Goal: Information Seeking & Learning: Check status

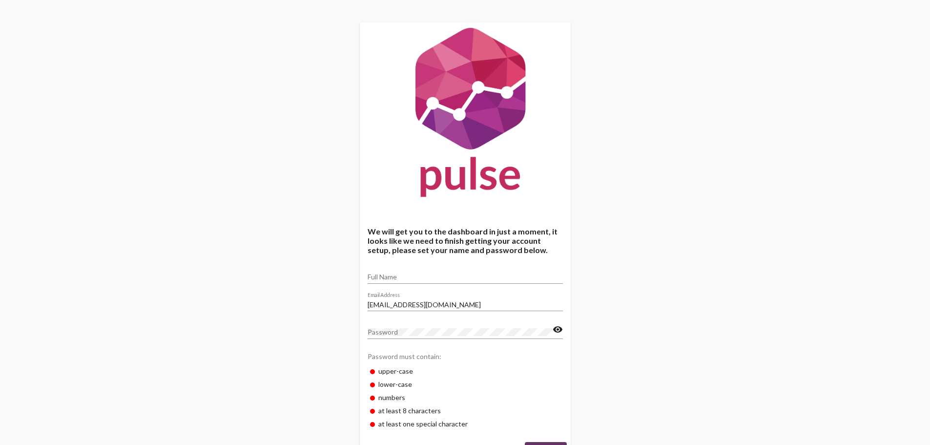
click at [442, 277] on input "Full Name" at bounding box center [465, 277] width 195 height 8
click at [651, 247] on div "We will get you to the dashboard in just a moment, it looks like we need to fin…" at bounding box center [465, 243] width 930 height 486
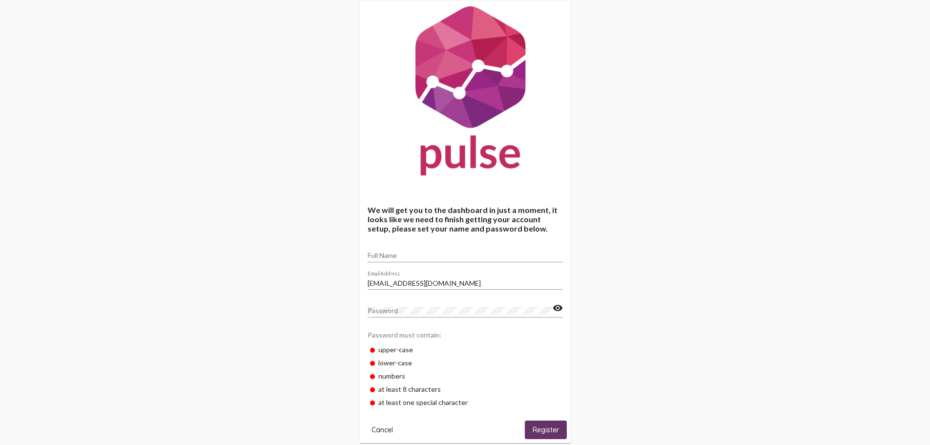
scroll to position [42, 0]
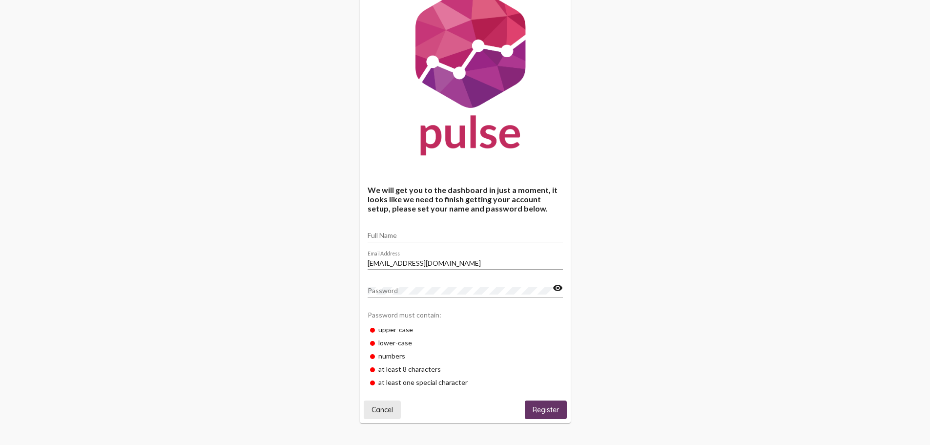
click at [384, 404] on button "Cancel" at bounding box center [382, 409] width 37 height 18
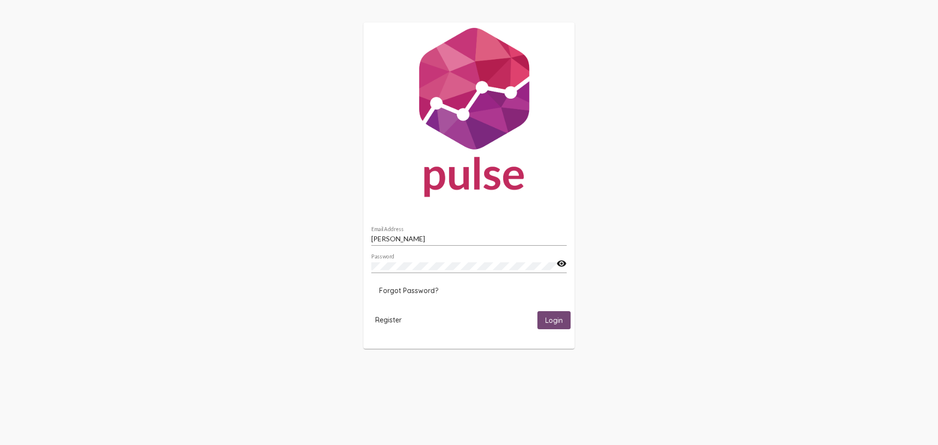
click at [562, 322] on span "Login" at bounding box center [554, 320] width 18 height 9
click at [447, 232] on div "[PERSON_NAME] Email Address" at bounding box center [468, 236] width 195 height 19
click at [447, 237] on input "[PERSON_NAME]" at bounding box center [468, 239] width 195 height 8
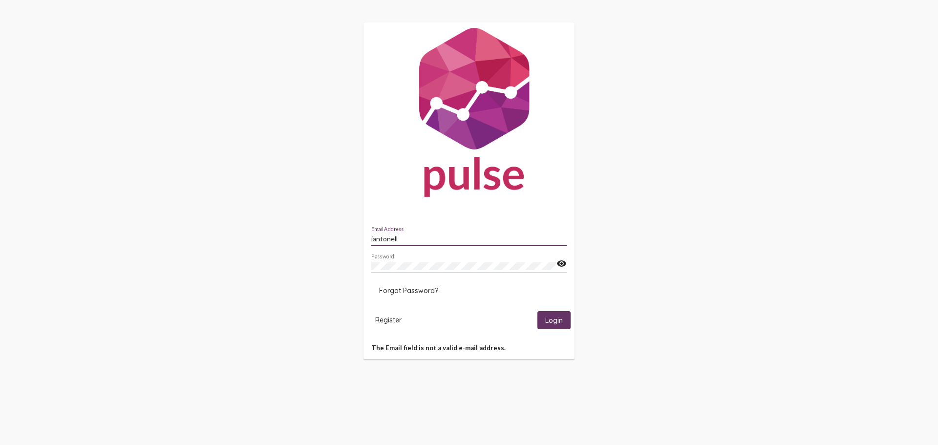
type input "[EMAIL_ADDRESS][DOMAIN_NAME]"
click at [552, 317] on span "Login" at bounding box center [554, 320] width 18 height 9
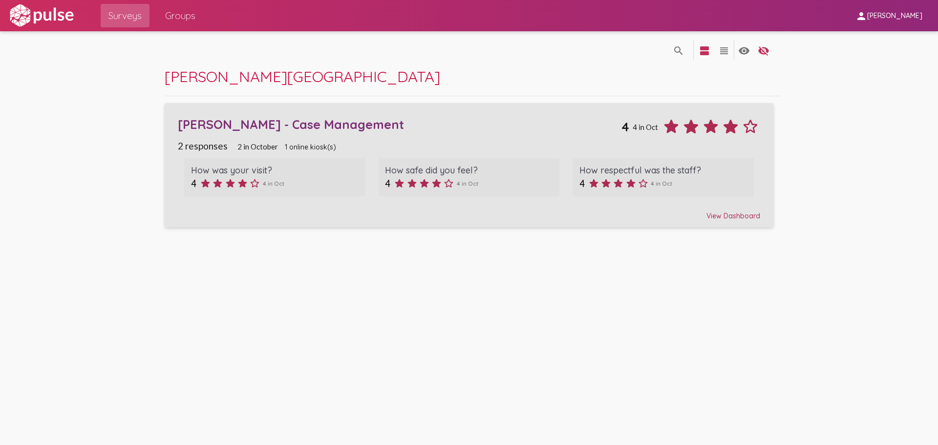
click at [609, 170] on div "How respectful was the staff?" at bounding box center [663, 170] width 168 height 11
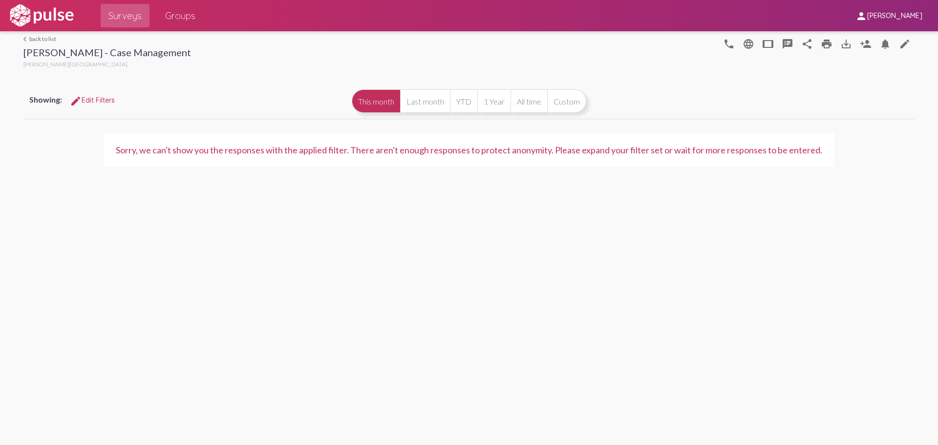
click at [90, 102] on span "edit Edit Filters" at bounding box center [92, 100] width 45 height 9
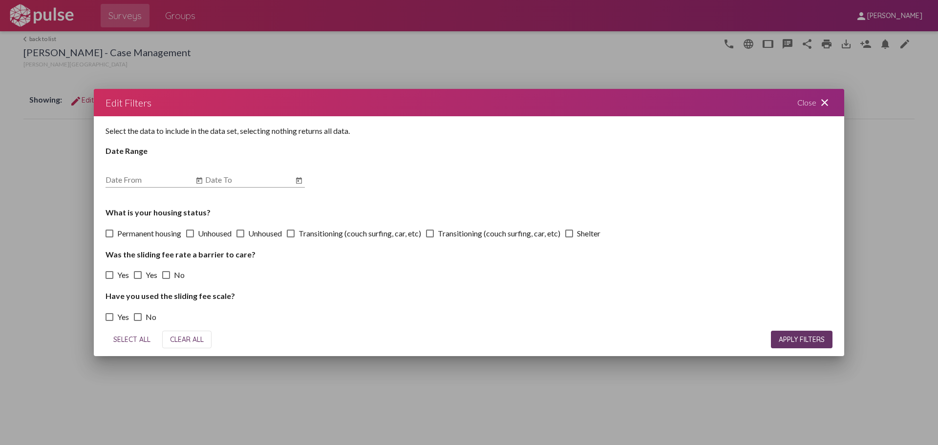
click at [825, 103] on mat-icon "close" at bounding box center [825, 103] width 12 height 12
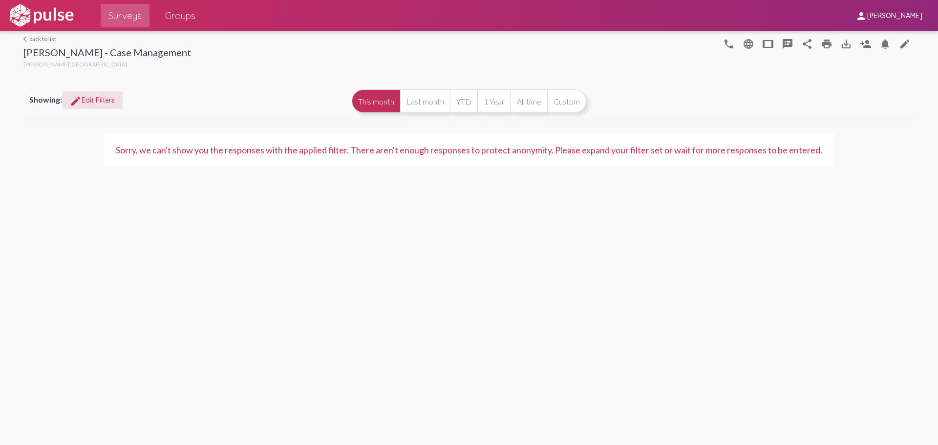
click at [32, 35] on link "arrow_back_ios back to list" at bounding box center [107, 38] width 168 height 7
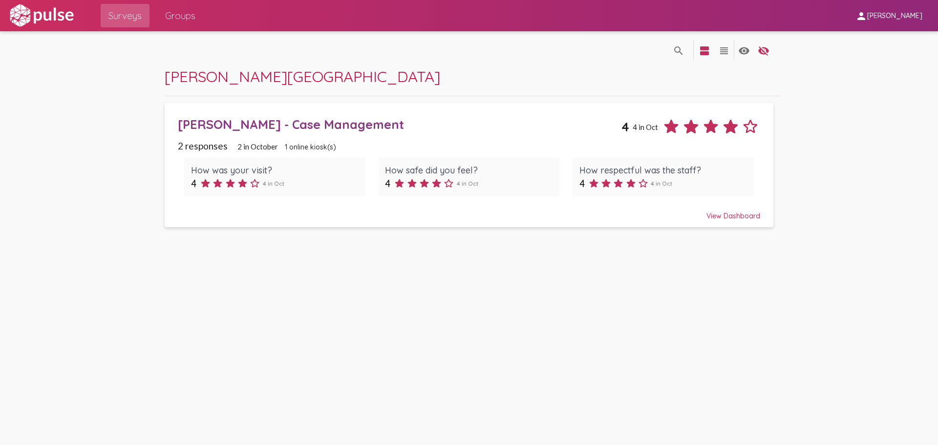
click at [195, 124] on div "[PERSON_NAME] - Case Management" at bounding box center [399, 124] width 443 height 15
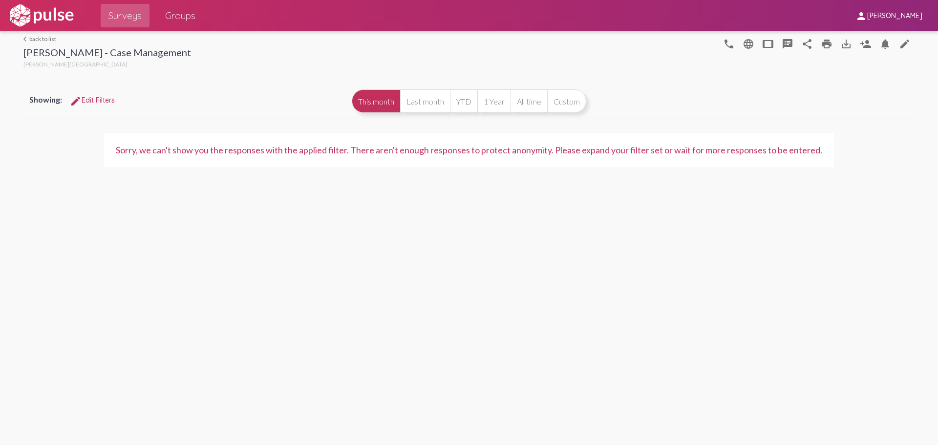
click at [32, 37] on link "arrow_back_ios back to list" at bounding box center [107, 38] width 168 height 7
